Goal: Task Accomplishment & Management: Use online tool/utility

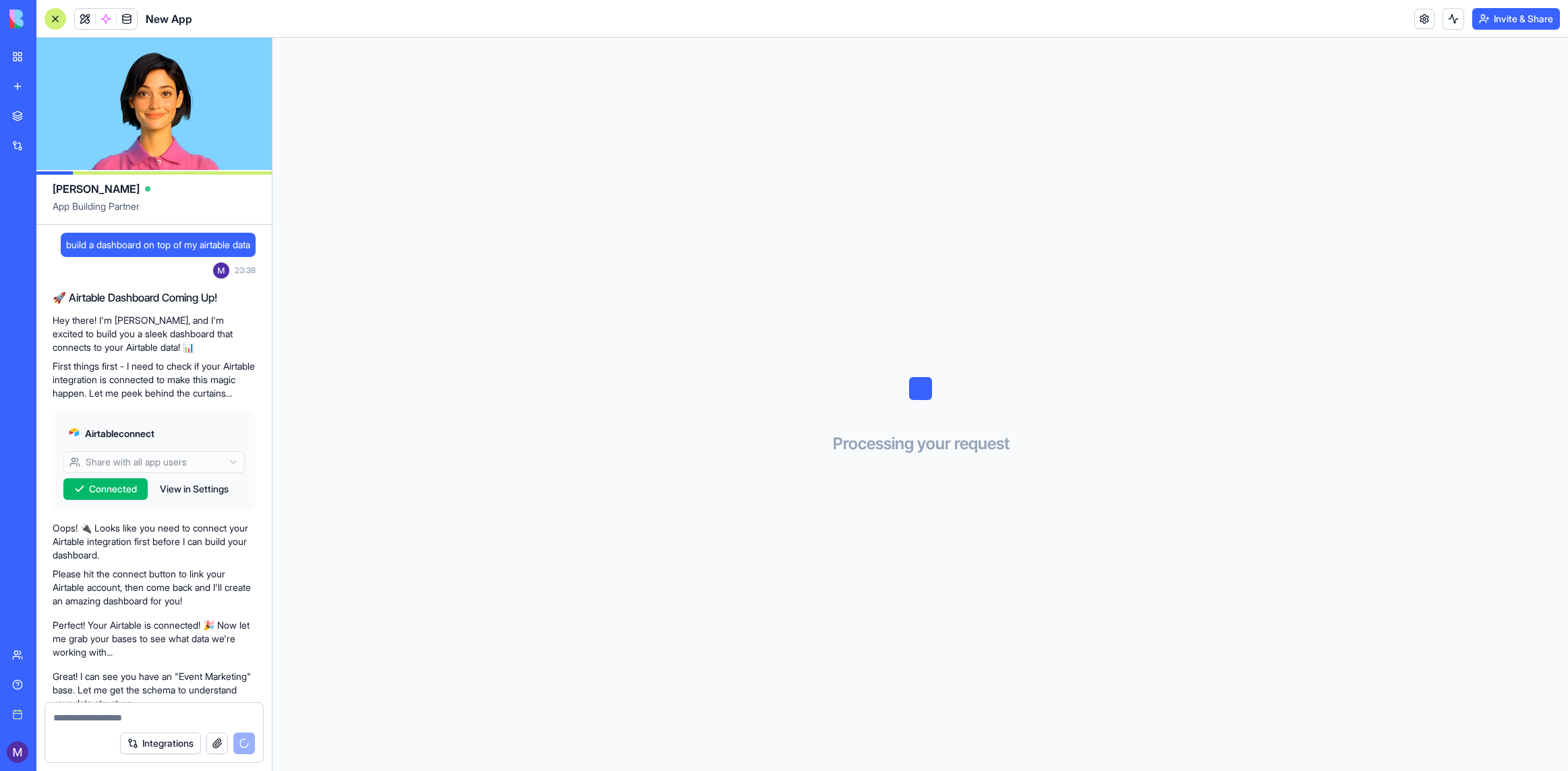
scroll to position [205, 0]
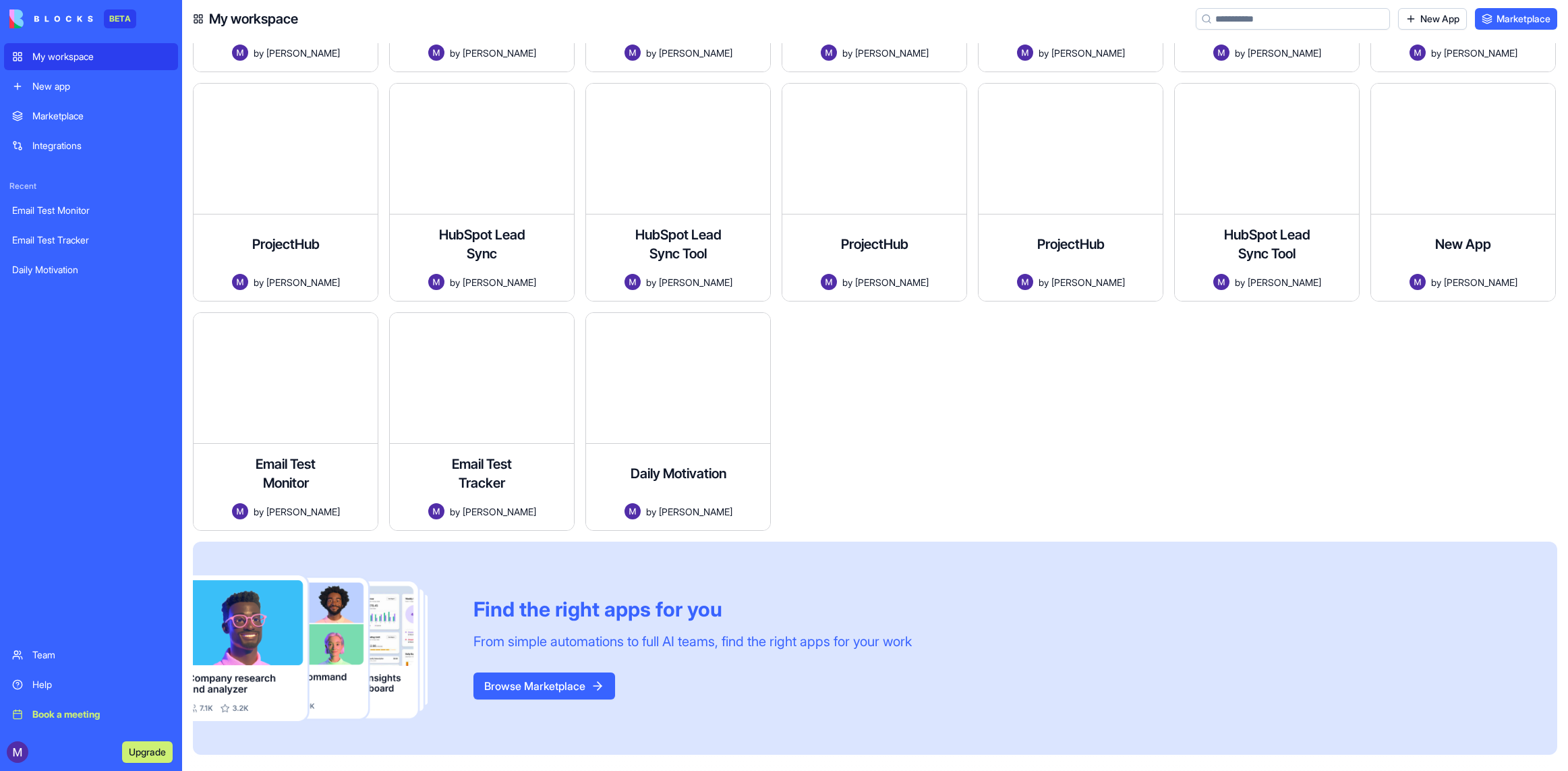
scroll to position [610, 0]
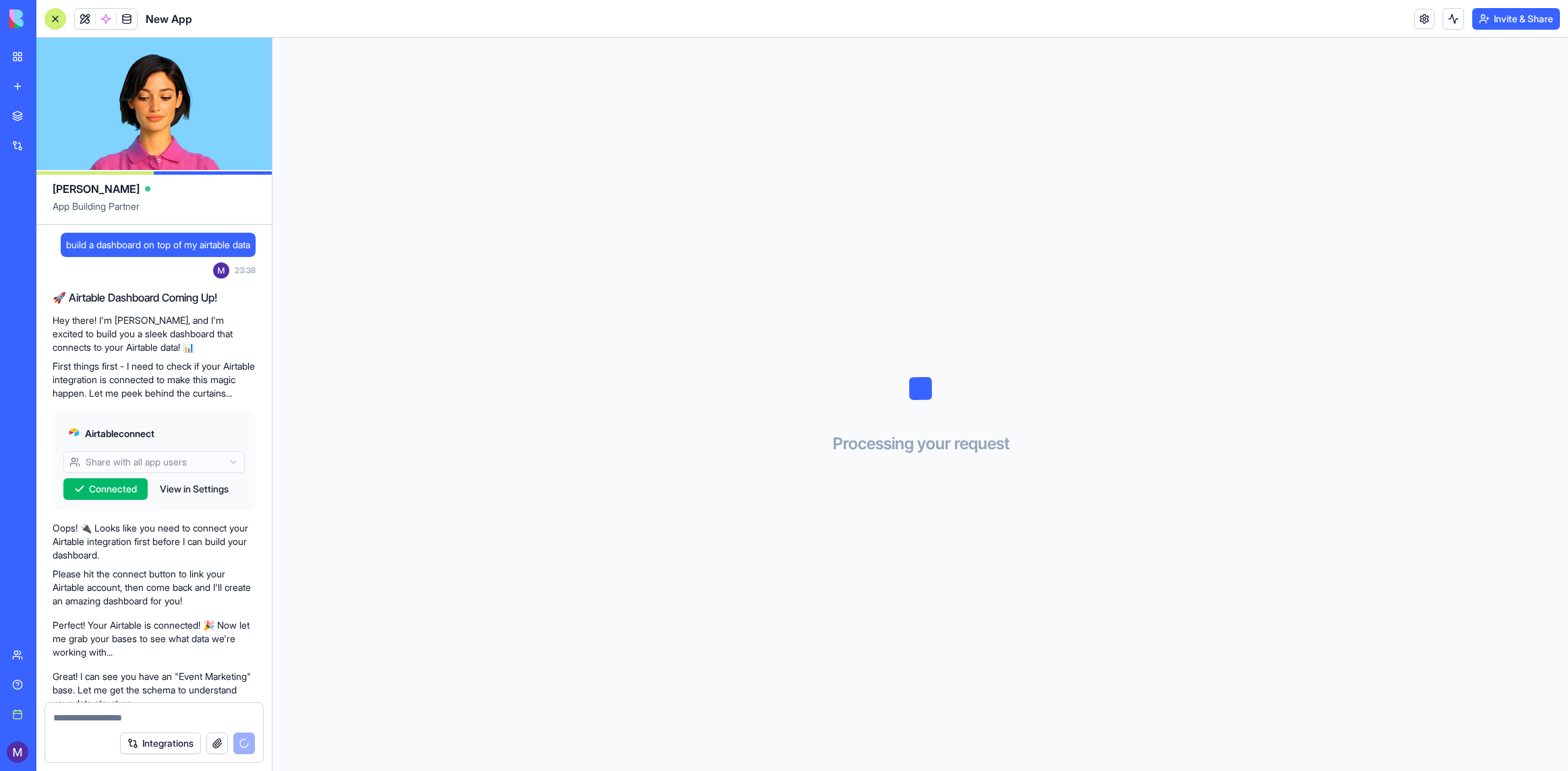
scroll to position [205, 0]
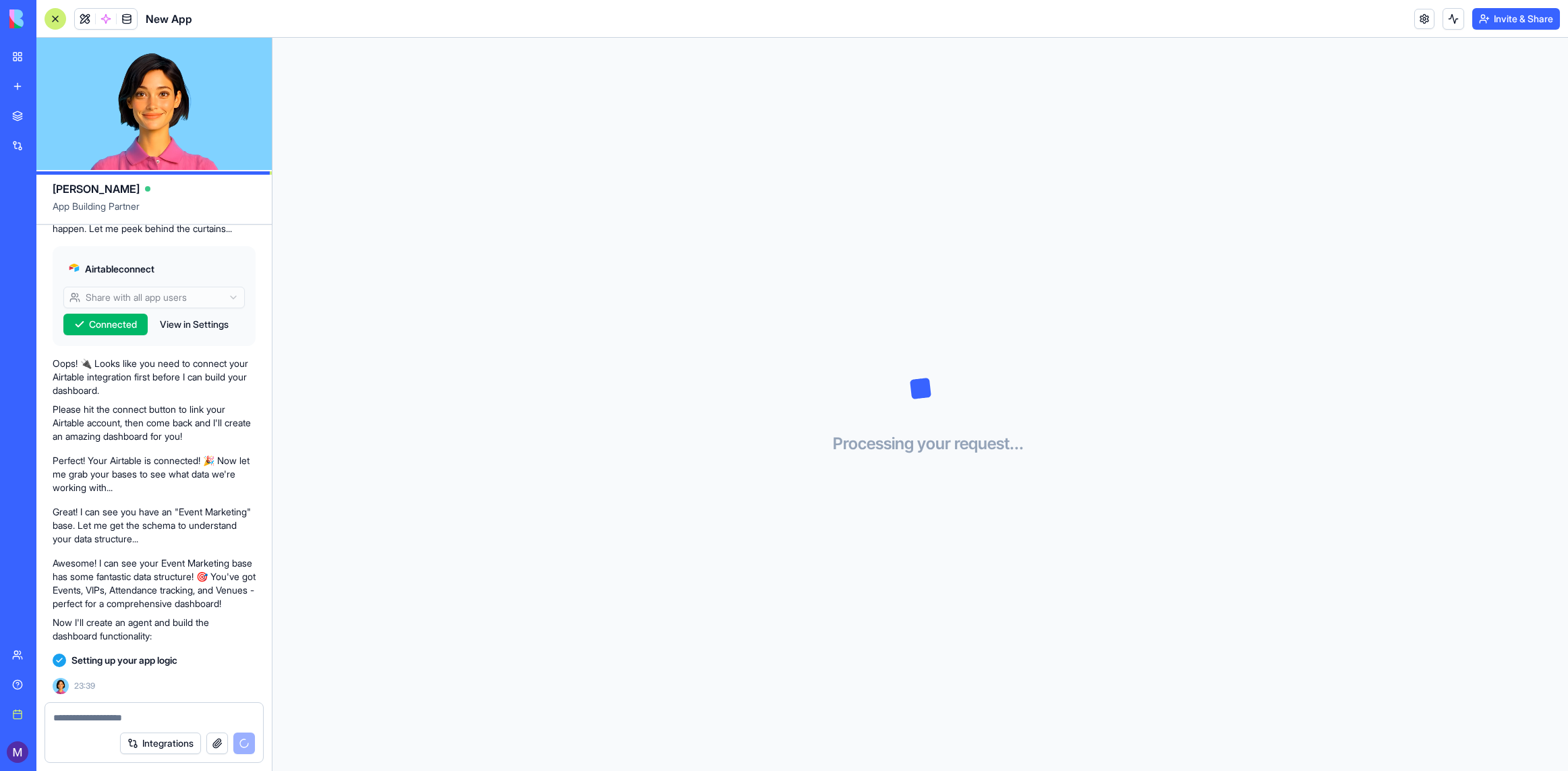
click at [9, 88] on link "New app" at bounding box center [31, 86] width 54 height 27
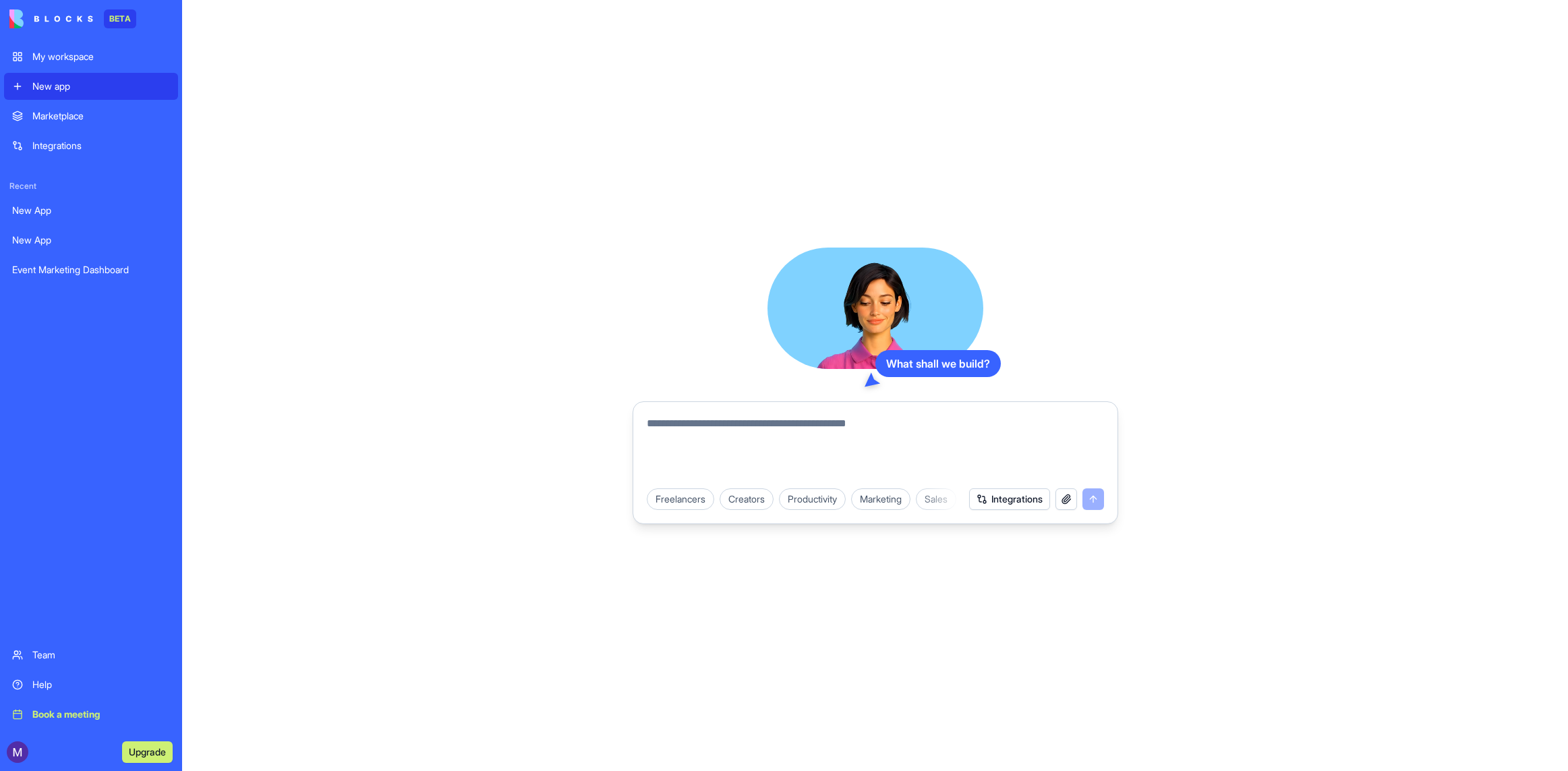
click at [671, 472] on textarea at bounding box center [876, 447] width 457 height 65
type textarea "**********"
